Goal: Transaction & Acquisition: Purchase product/service

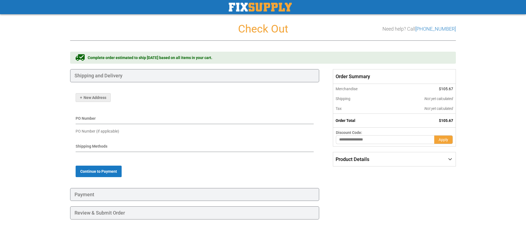
click at [91, 76] on div "Shipping and Delivery" at bounding box center [194, 75] width 249 height 13
click at [97, 98] on span "New Address" at bounding box center [93, 98] width 26 height 4
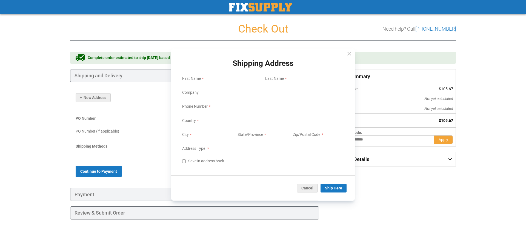
select select "**"
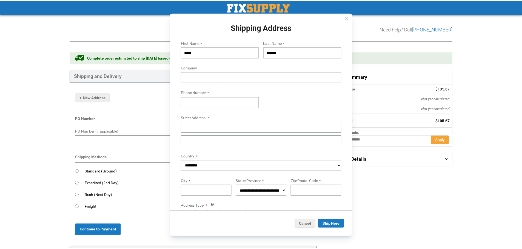
scroll to position [56, 0]
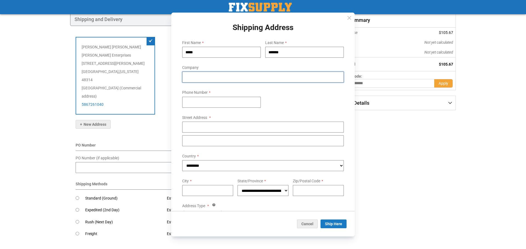
click at [197, 77] on input "Company" at bounding box center [263, 77] width 162 height 11
click at [40, 107] on div "Toggle Nav Checkout Check Out Need help? Call [PHONE_NUMBER] Shipping Payment R…" at bounding box center [263, 138] width 526 height 389
click at [348, 18] on button "Close" at bounding box center [349, 18] width 11 height 11
select select "**"
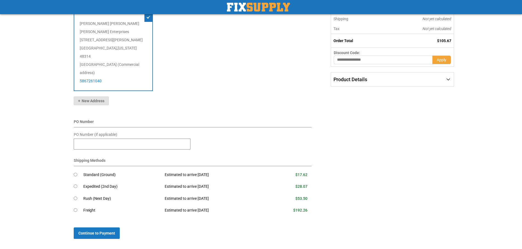
scroll to position [123, 0]
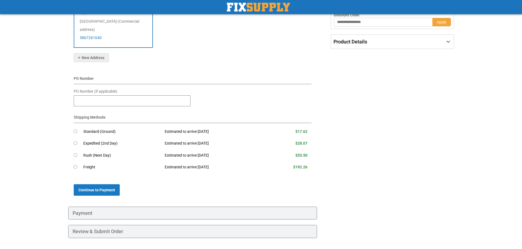
click at [190, 162] on td "Estimated to arrive [DATE]" at bounding box center [213, 168] width 106 height 12
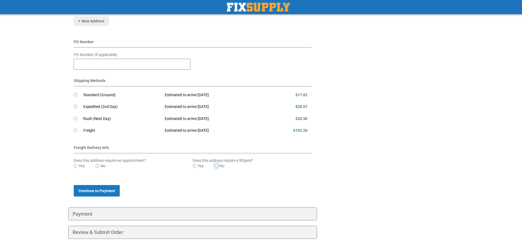
scroll to position [161, 0]
click at [73, 207] on div "Payment" at bounding box center [192, 213] width 249 height 13
click at [92, 188] on span "Continue to Payment" at bounding box center [96, 190] width 37 height 4
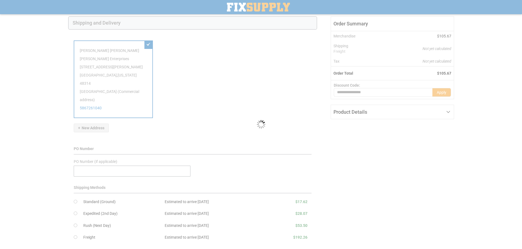
scroll to position [51, 0]
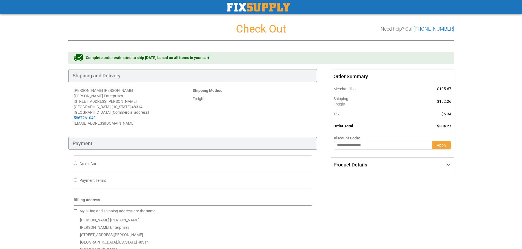
click at [77, 139] on div "Payment" at bounding box center [192, 143] width 249 height 13
click at [338, 102] on span "Freight" at bounding box center [366, 104] width 66 height 5
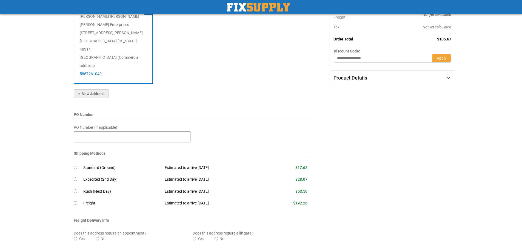
scroll to position [97, 0]
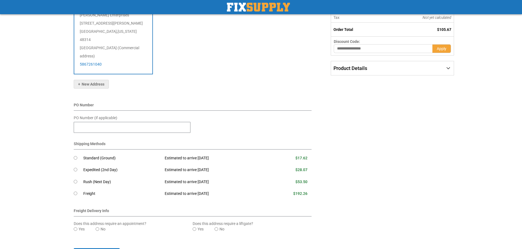
click at [73, 167] on div "[PERSON_NAME] [PERSON_NAME] Enterprises [STREET_ADDRESS][PERSON_NAME][US_STATE]…" at bounding box center [192, 126] width 249 height 280
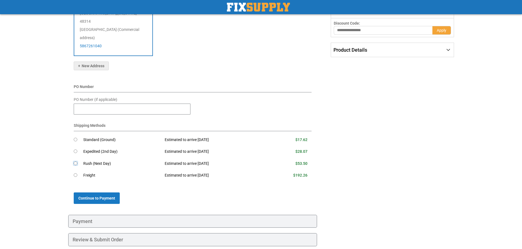
scroll to position [123, 0]
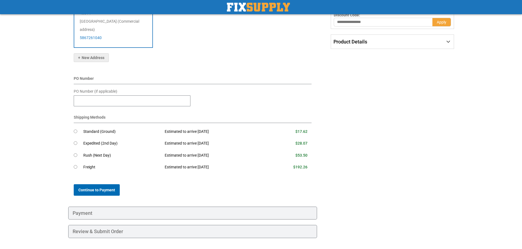
click at [90, 185] on button "Continue to Payment" at bounding box center [97, 191] width 46 height 12
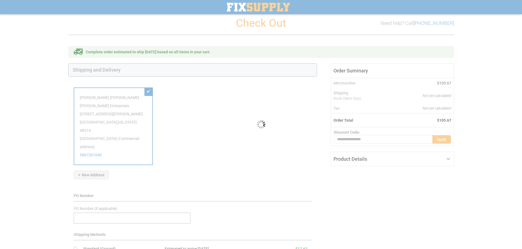
scroll to position [0, 0]
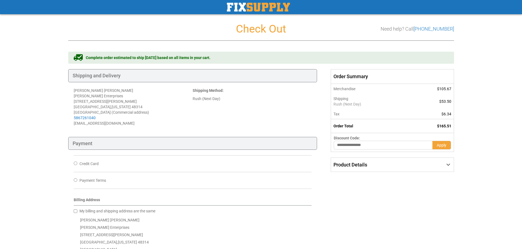
click at [342, 90] on th "Merchandise" at bounding box center [369, 89] width 77 height 10
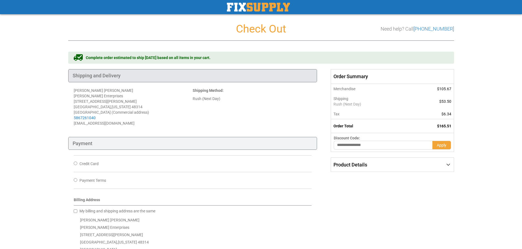
click at [139, 80] on div "Shipping and Delivery" at bounding box center [192, 75] width 249 height 13
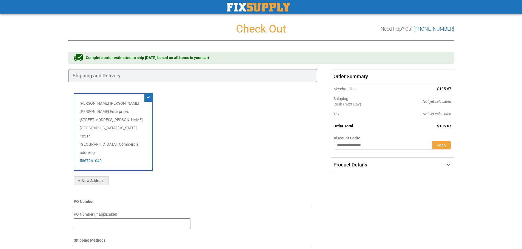
click at [249, 28] on h1 "Check Out" at bounding box center [261, 29] width 386 height 12
click at [256, 11] on img "store logo" at bounding box center [258, 7] width 63 height 9
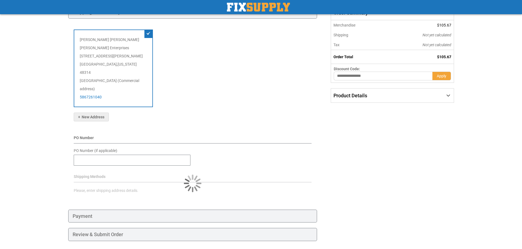
scroll to position [67, 0]
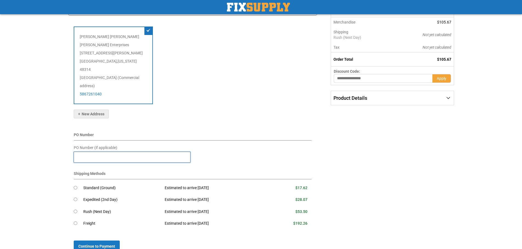
click at [82, 152] on input "PO Number (if applicable)" at bounding box center [132, 157] width 117 height 11
type input "*"
paste input "*******"
type input "**********"
click at [97, 245] on span "Continue to Payment" at bounding box center [96, 247] width 37 height 4
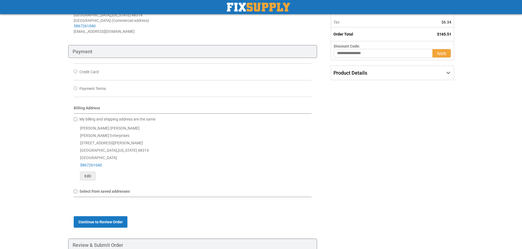
scroll to position [110, 0]
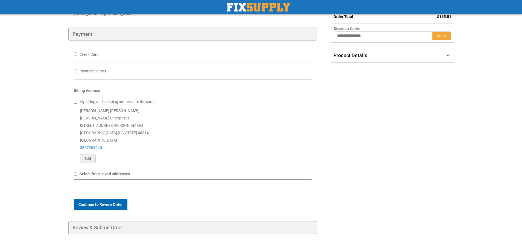
click at [101, 204] on span "Continue to Review Order" at bounding box center [100, 205] width 44 height 4
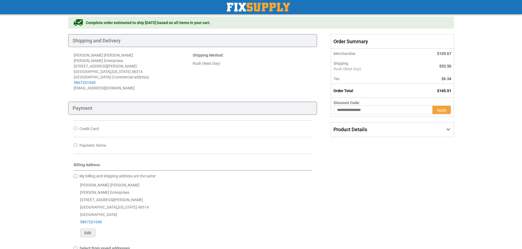
scroll to position [55, 0]
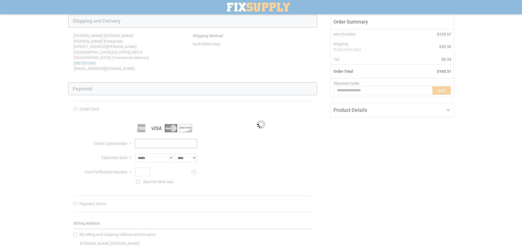
click at [147, 145] on input "Credit Card Number" at bounding box center [166, 143] width 62 height 9
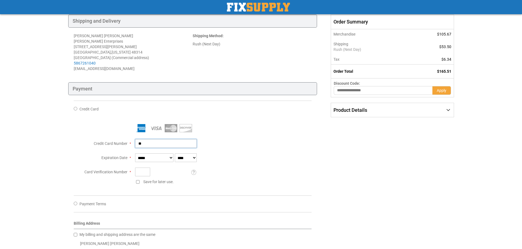
type input "*"
type input "**********"
select select "*"
select select "****"
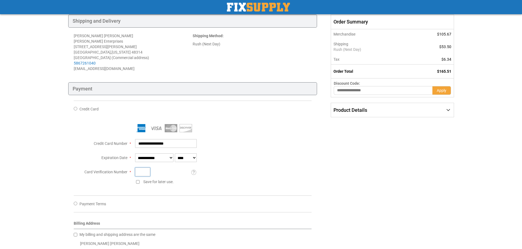
type input "****"
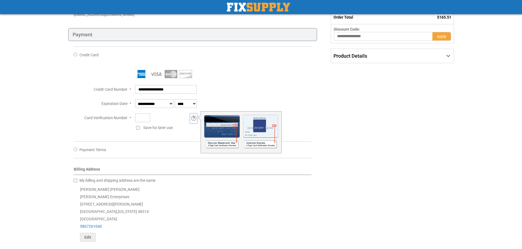
scroll to position [110, 0]
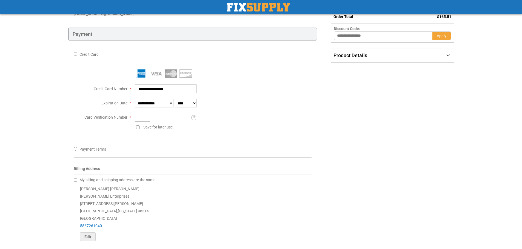
click at [170, 168] on div "Billing Address" at bounding box center [193, 170] width 238 height 8
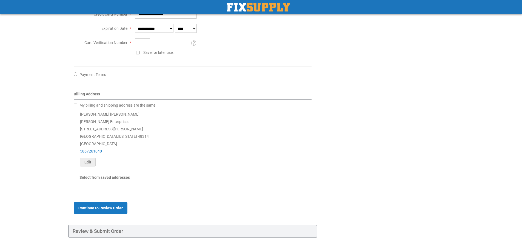
scroll to position [202, 0]
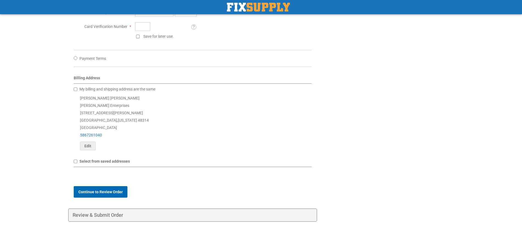
click at [97, 192] on span "Continue to Review Order" at bounding box center [100, 192] width 44 height 4
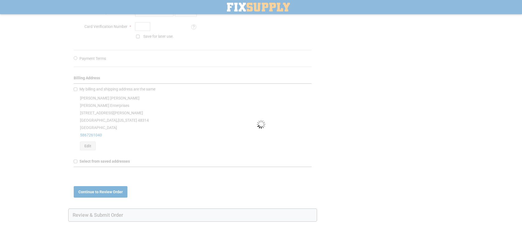
scroll to position [92, 0]
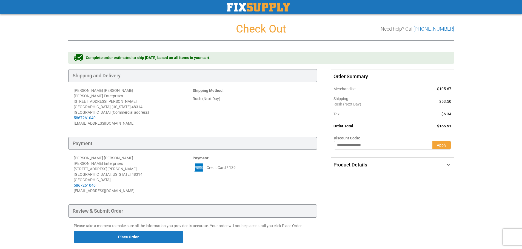
click at [386, 170] on div "Product Details" at bounding box center [392, 165] width 122 height 14
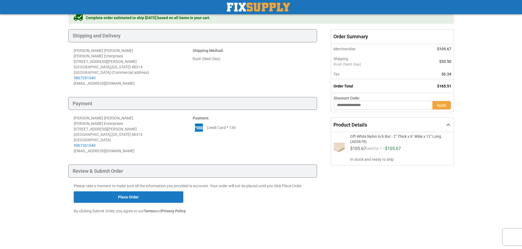
scroll to position [40, 0]
drag, startPoint x: 135, startPoint y: 194, endPoint x: 222, endPoint y: 222, distance: 90.9
click at [220, 222] on div "Please take a moment to make sure all the information you provided is accurate.…" at bounding box center [192, 200] width 249 height 44
click at [139, 201] on button "Place Order" at bounding box center [129, 197] width 110 height 12
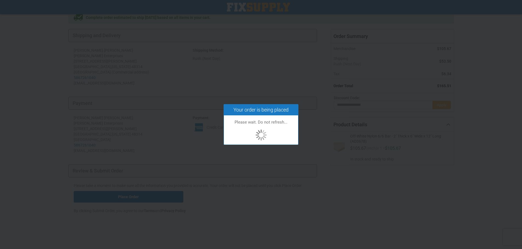
click at [74, 191] on button "Place Order" at bounding box center [129, 197] width 110 height 12
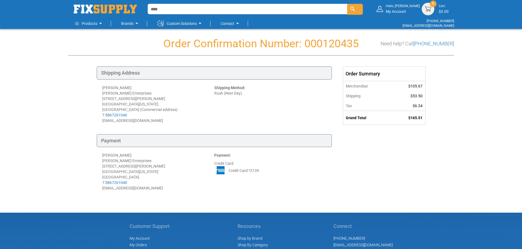
click at [313, 88] on p "Shipping Method:" at bounding box center [270, 87] width 112 height 5
click at [400, 12] on div "Hello, [PERSON_NAME] My Account" at bounding box center [403, 9] width 34 height 10
